Goal: Find specific page/section: Find specific page/section

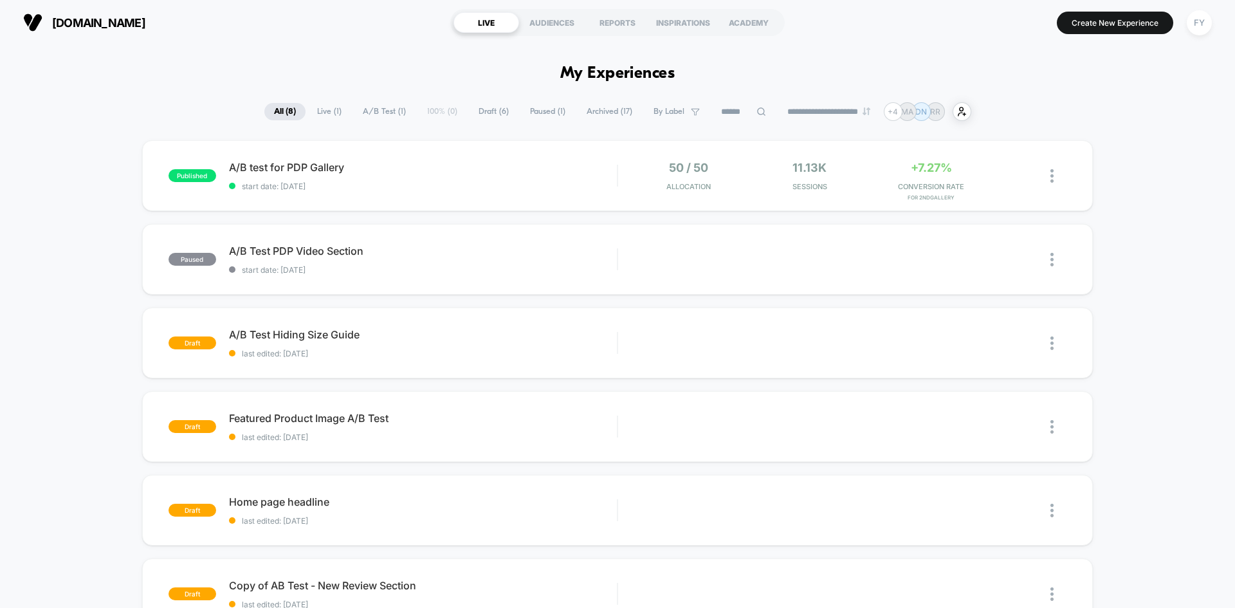
click at [335, 112] on span "Live ( 1 )" at bounding box center [329, 111] width 44 height 17
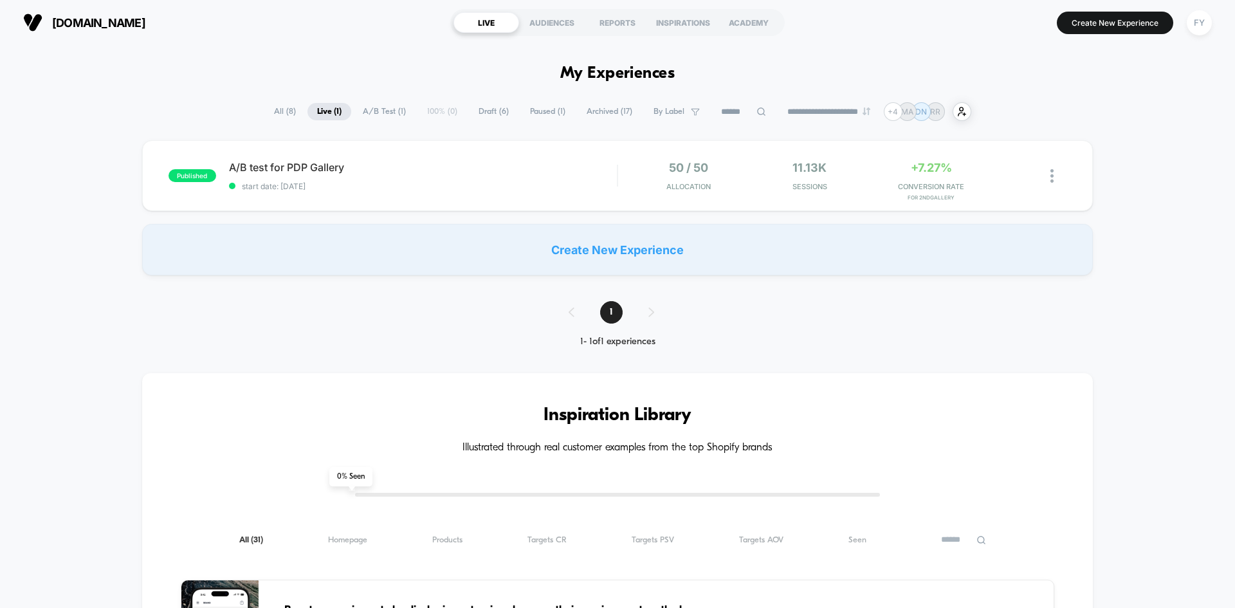
click at [377, 114] on span "A/B Test ( 1 )" at bounding box center [384, 111] width 62 height 17
click at [484, 111] on span "Draft ( 6 )" at bounding box center [494, 111] width 50 height 17
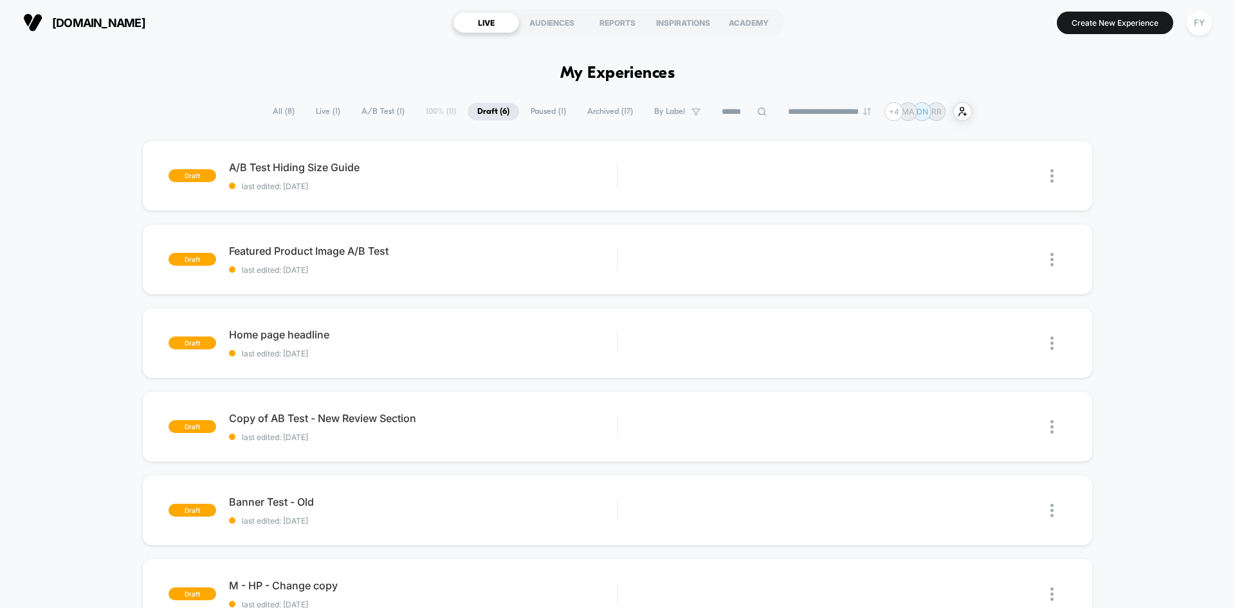
click at [546, 109] on span "Paused ( 1 )" at bounding box center [548, 111] width 55 height 17
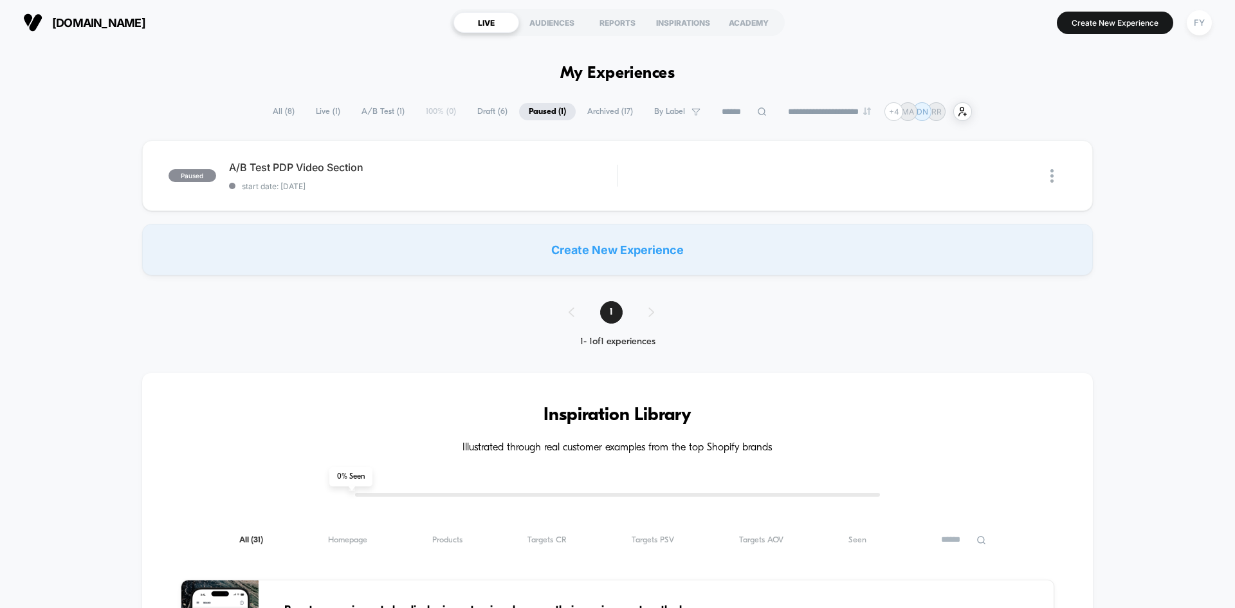
click at [607, 113] on span "Archived ( 17 )" at bounding box center [610, 111] width 65 height 17
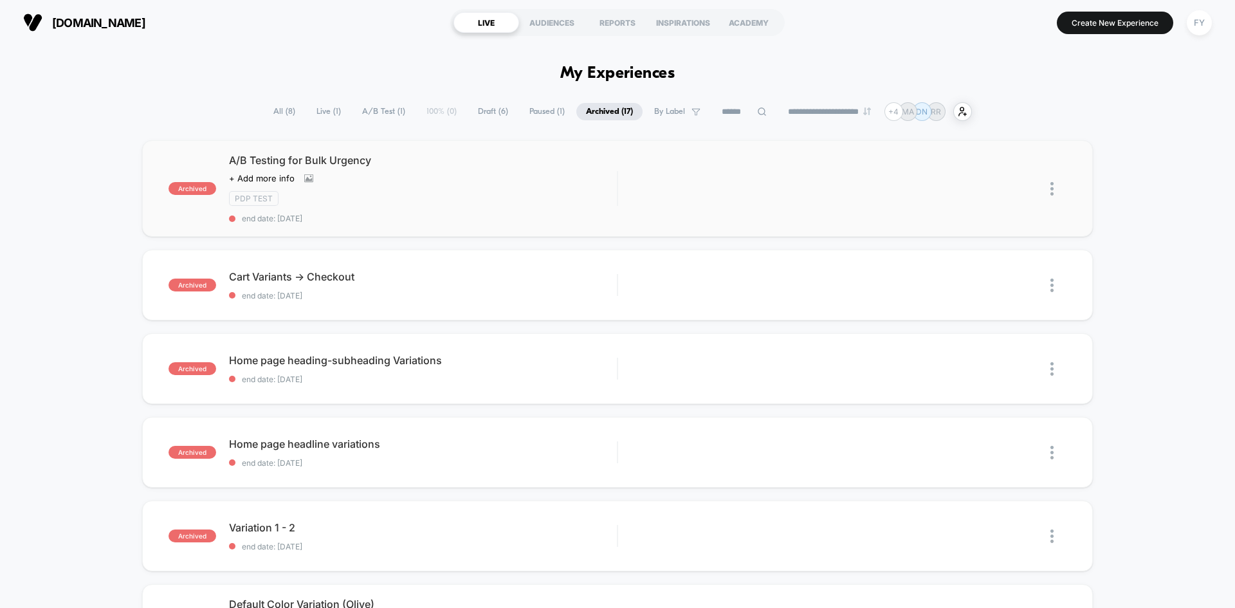
click at [489, 192] on div "PDP Test" at bounding box center [423, 198] width 388 height 15
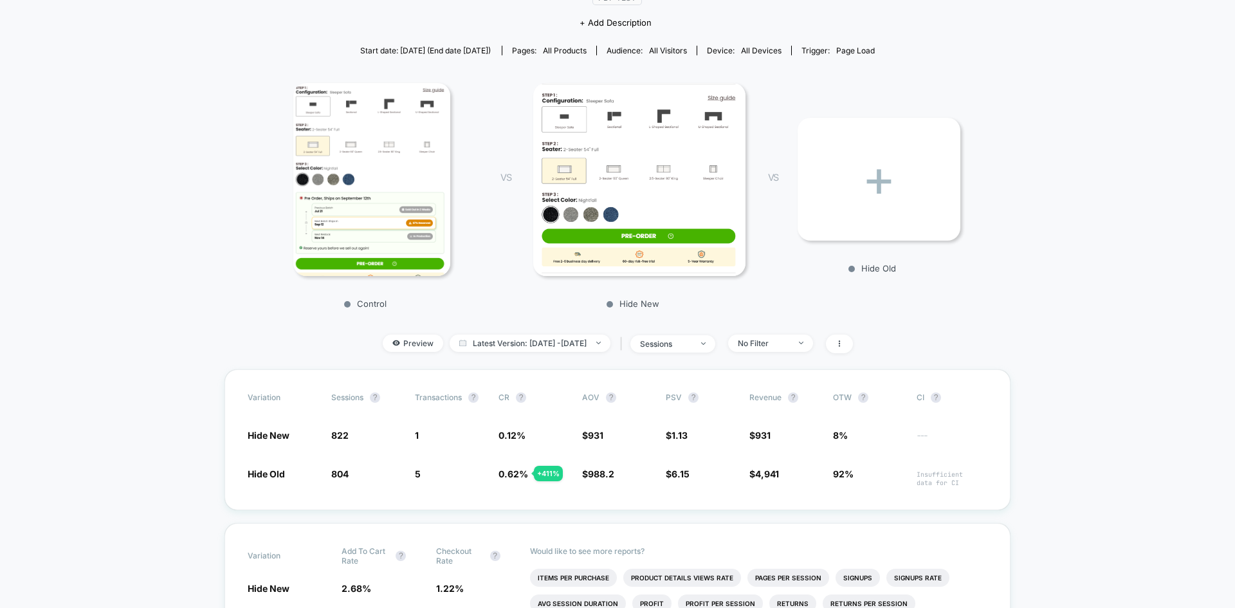
scroll to position [129, 0]
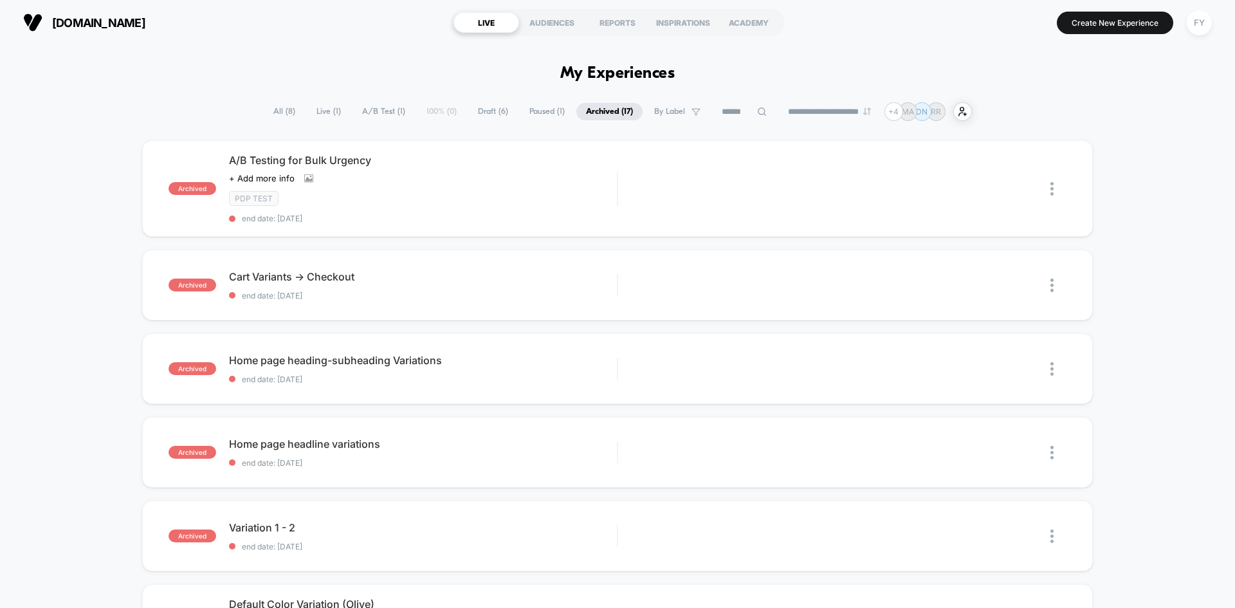
click at [284, 109] on span "All ( 8 )" at bounding box center [284, 111] width 41 height 17
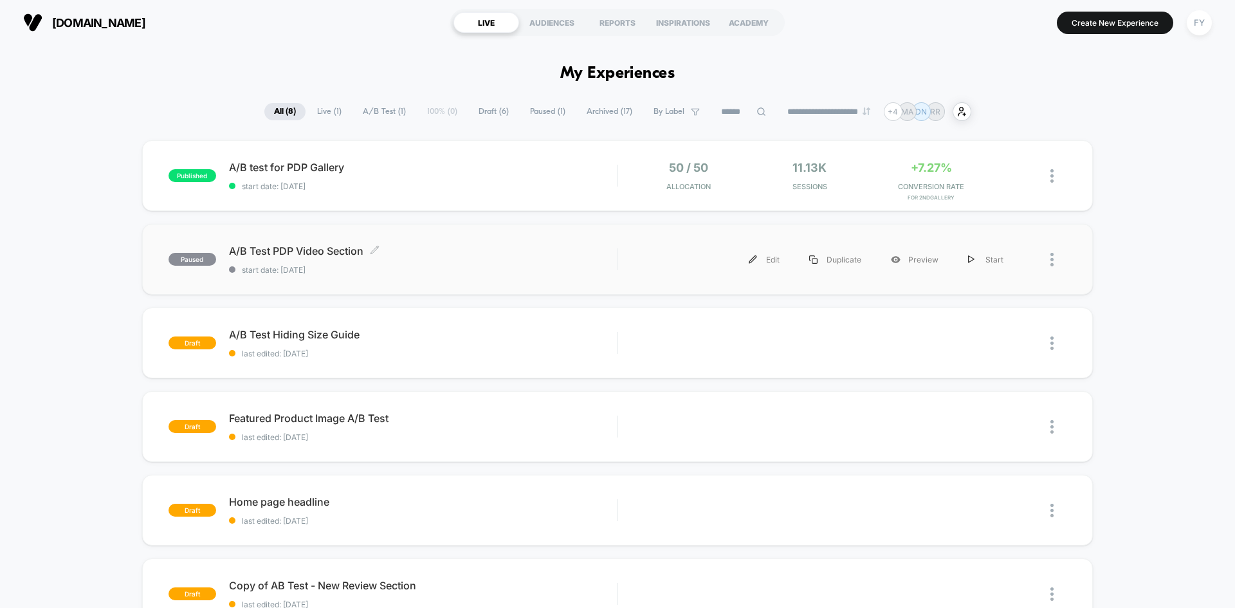
click at [496, 256] on span "A/B Test PDP Video Section Click to edit experience details" at bounding box center [423, 250] width 388 height 13
click at [426, 262] on div "A/B Test PDP Video Section Click to edit experience details Click to edit exper…" at bounding box center [423, 259] width 388 height 30
click at [588, 113] on span "Archived ( 17 )" at bounding box center [609, 111] width 65 height 17
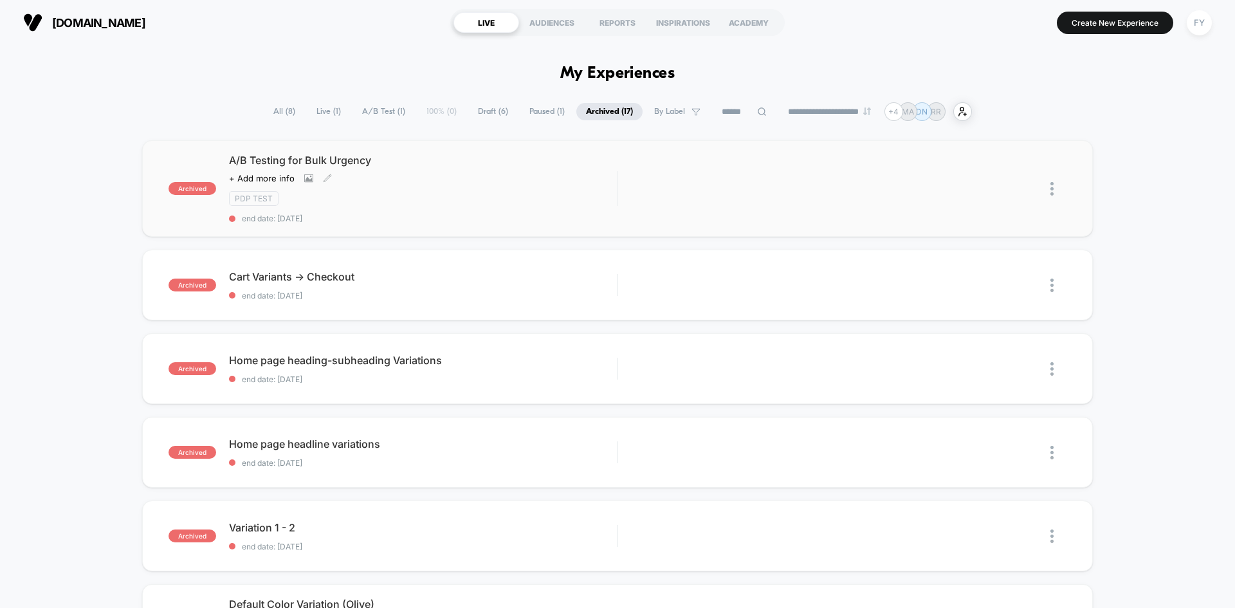
click at [527, 206] on div "A/B Testing for Bulk Urgency Click to view images Click to edit experience deta…" at bounding box center [423, 188] width 388 height 69
click at [284, 114] on span "All ( 8 )" at bounding box center [284, 111] width 41 height 17
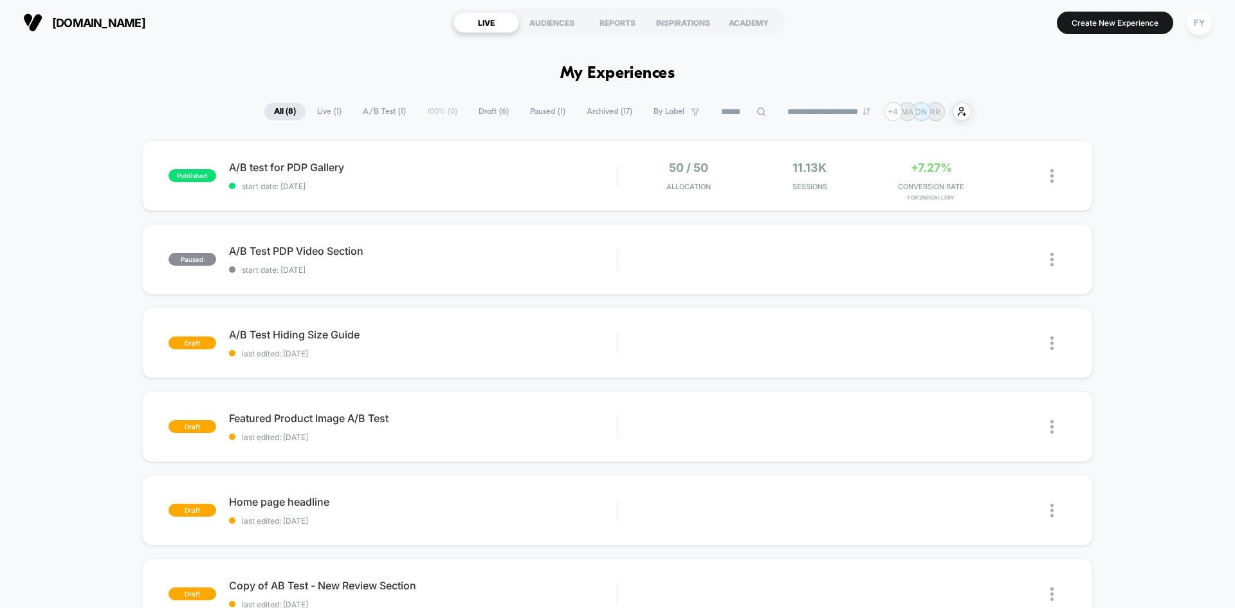
click at [385, 110] on span "A/B Test ( 1 )" at bounding box center [384, 111] width 62 height 17
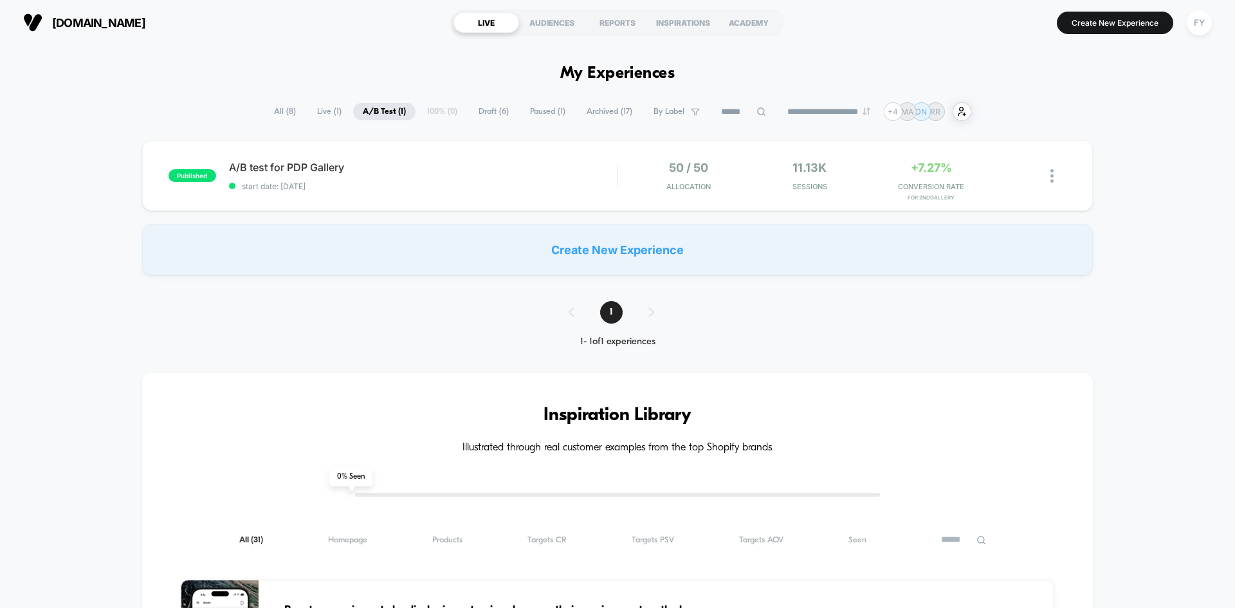
click at [495, 116] on span "Draft ( 6 )" at bounding box center [494, 111] width 50 height 17
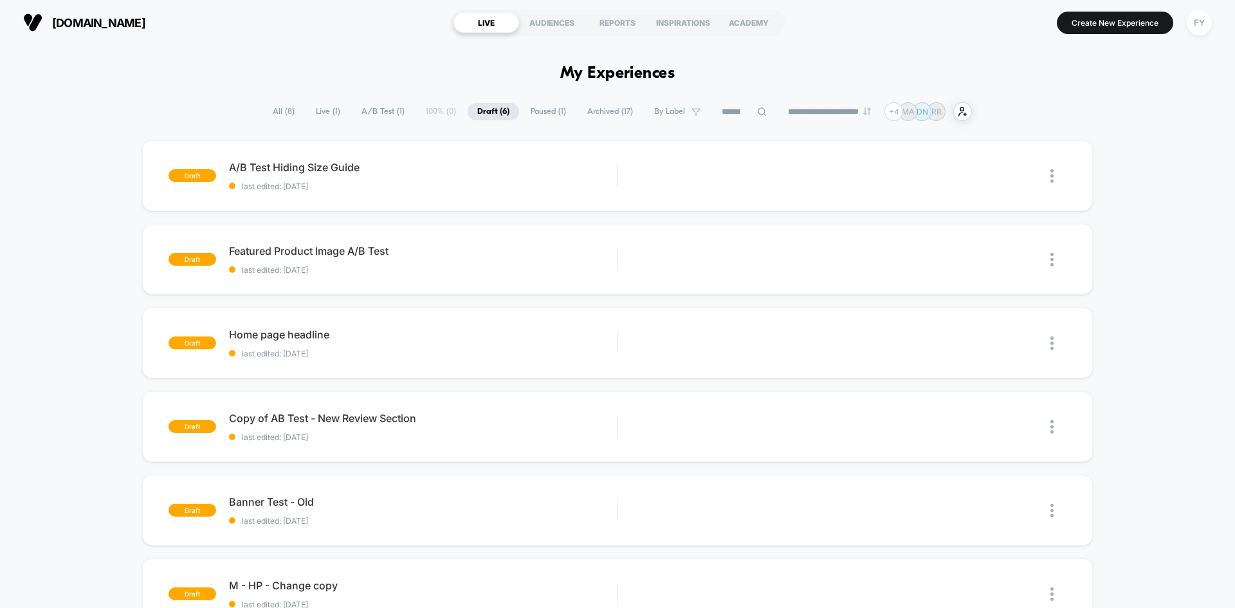
click at [538, 112] on span "Paused ( 1 )" at bounding box center [548, 111] width 55 height 17
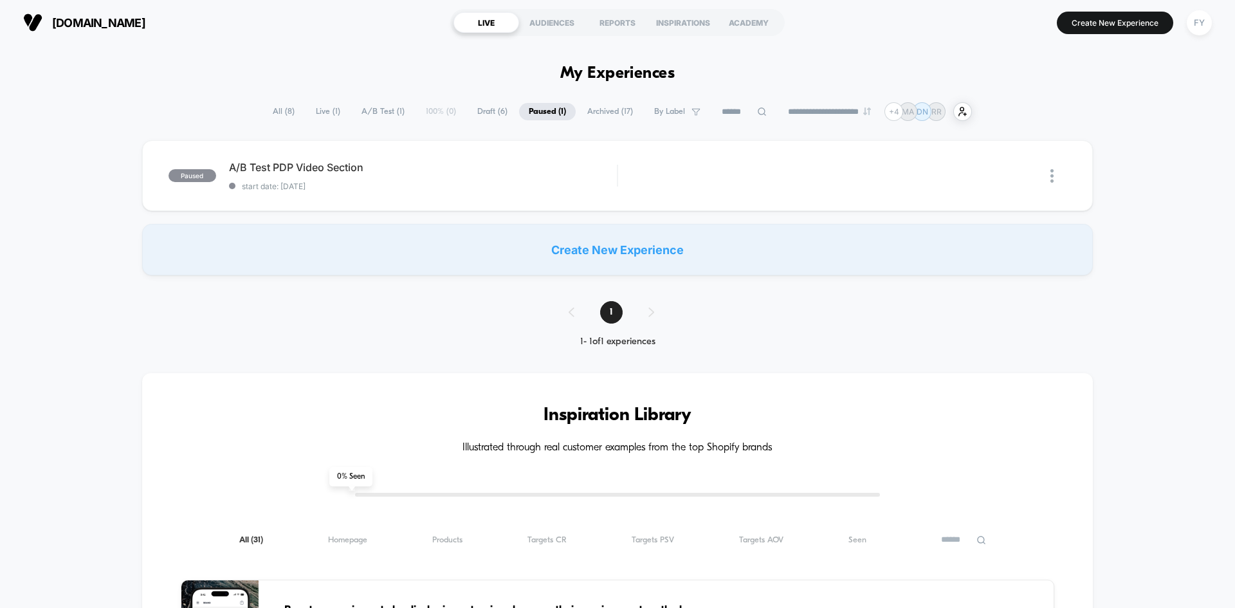
click at [484, 112] on span "Draft ( 6 )" at bounding box center [493, 111] width 50 height 17
